Goal: Information Seeking & Learning: Learn about a topic

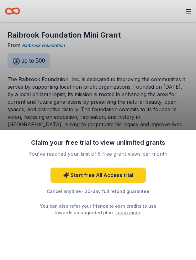
click at [119, 115] on div "Claim your free trial to view unlimited grants You've reached your limit of 5 f…" at bounding box center [98, 130] width 196 height 260
click at [101, 89] on div "Claim your free trial to view unlimited grants You've reached your limit of 5 f…" at bounding box center [98, 130] width 196 height 260
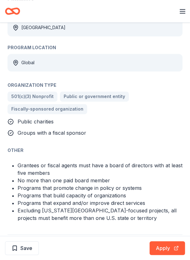
scroll to position [352, 0]
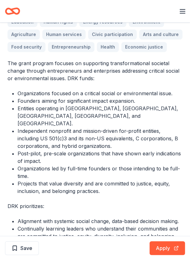
scroll to position [196, 0]
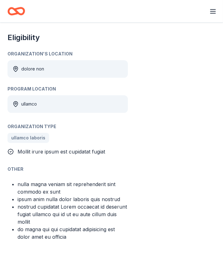
scroll to position [430, 0]
